Goal: Task Accomplishment & Management: Manage account settings

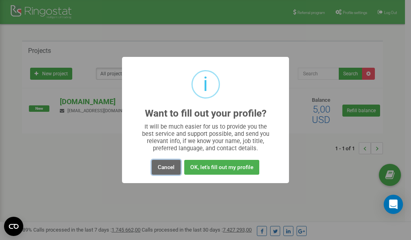
click at [165, 166] on button "Cancel" at bounding box center [166, 167] width 29 height 15
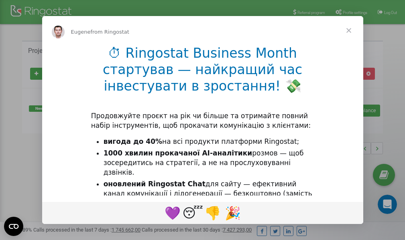
click at [348, 16] on span "Close" at bounding box center [348, 30] width 29 height 29
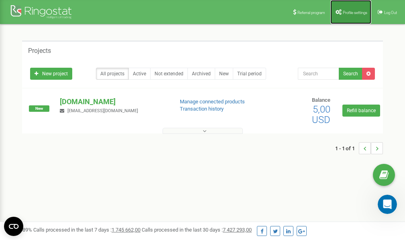
click at [352, 13] on span "Profile settings" at bounding box center [355, 12] width 24 height 4
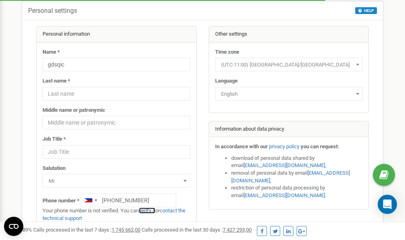
click at [152, 211] on link "verify it" at bounding box center [147, 211] width 16 height 6
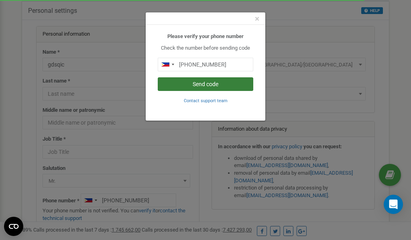
click at [209, 84] on button "Send code" at bounding box center [206, 84] width 96 height 14
